Goal: Find specific page/section: Find specific page/section

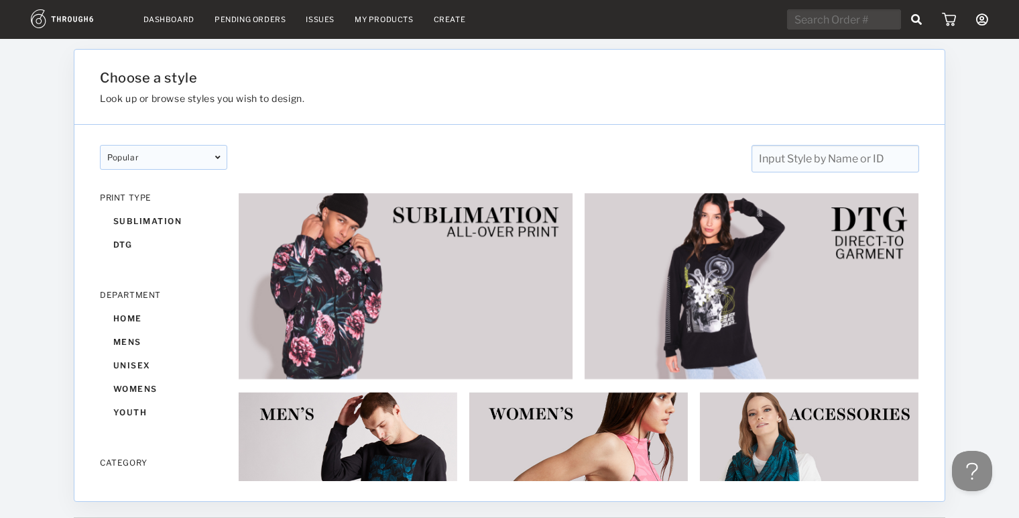
click at [61, 17] on img at bounding box center [77, 18] width 93 height 19
click at [174, 21] on link "Dashboard" at bounding box center [169, 19] width 51 height 9
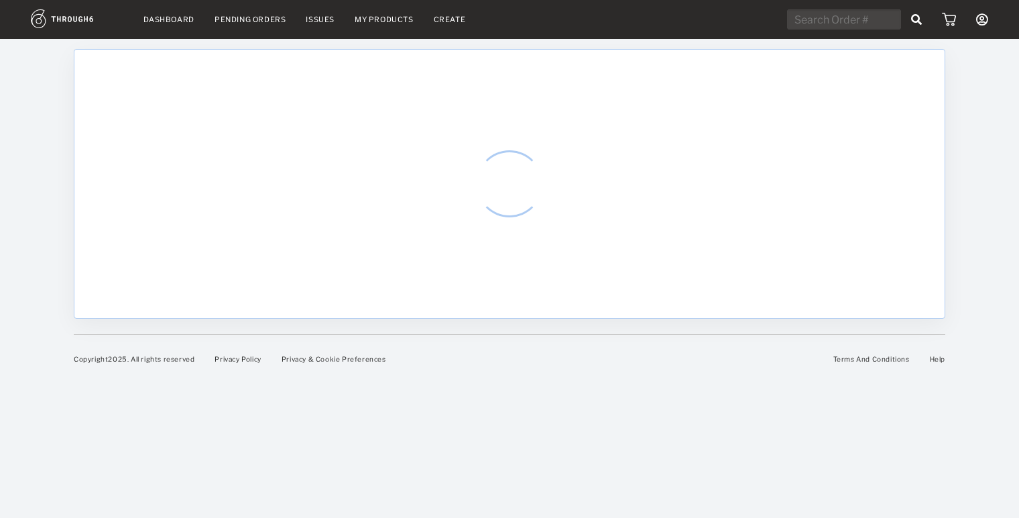
select select "8"
select select "2025"
